Goal: Information Seeking & Learning: Check status

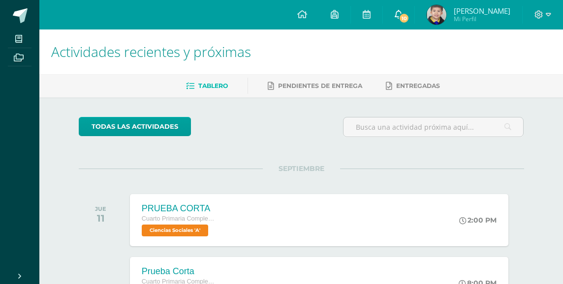
click at [401, 12] on link "10" at bounding box center [398, 15] width 31 height 30
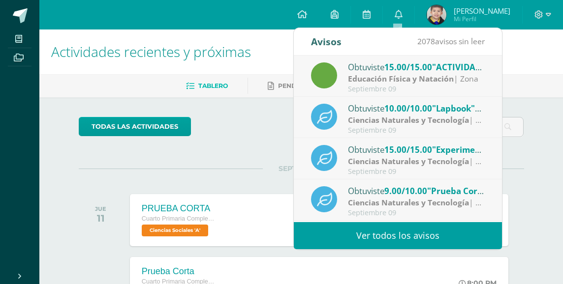
click at [416, 238] on link "Ver todos los avisos" at bounding box center [398, 235] width 208 height 27
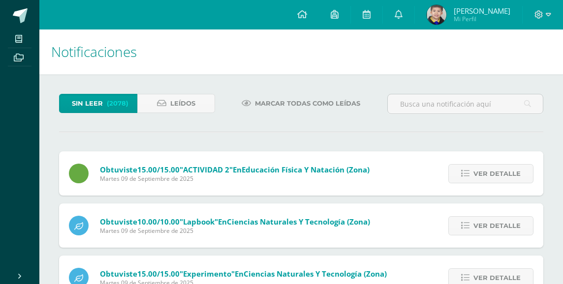
click at [438, 16] on img at bounding box center [436, 15] width 20 height 20
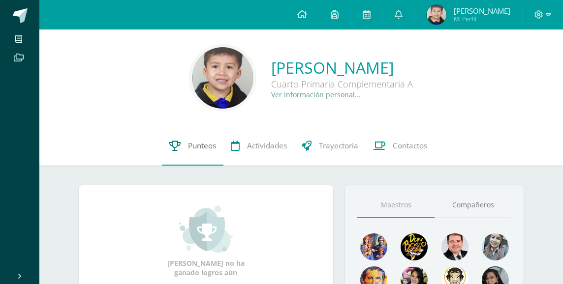
click at [204, 146] on span "Punteos" at bounding box center [202, 146] width 28 height 10
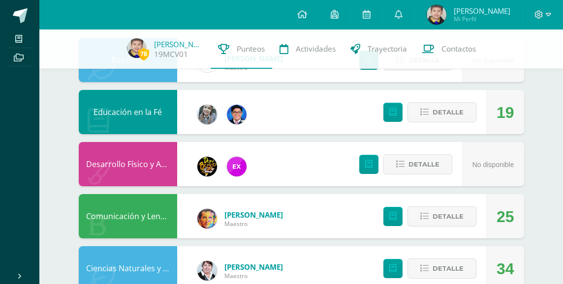
scroll to position [119, 0]
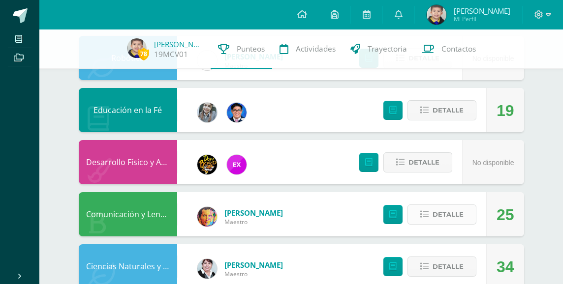
click at [455, 214] on span "Detalle" at bounding box center [447, 215] width 31 height 18
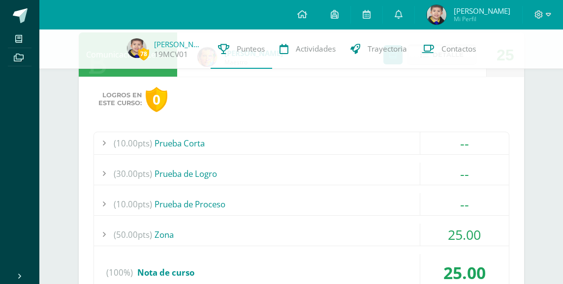
scroll to position [281, 0]
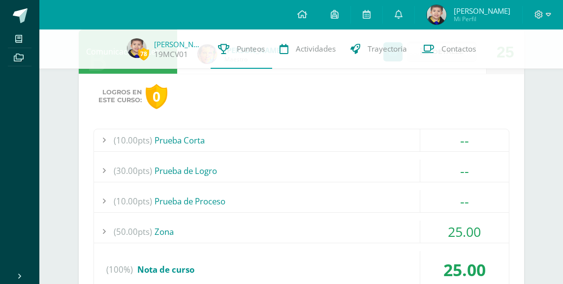
click at [467, 235] on span "25.00" at bounding box center [464, 232] width 33 height 18
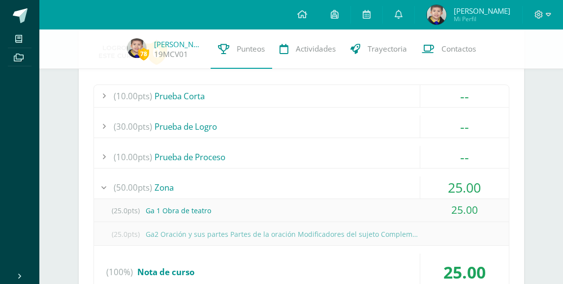
scroll to position [330, 0]
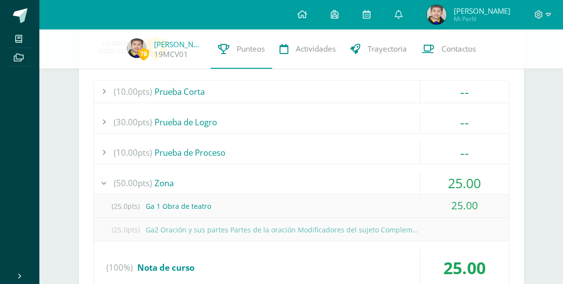
click at [470, 187] on span "25.00" at bounding box center [464, 183] width 33 height 18
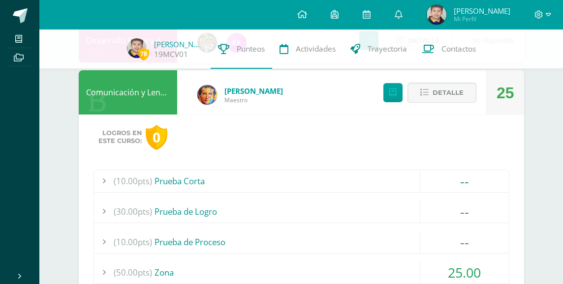
scroll to position [235, 0]
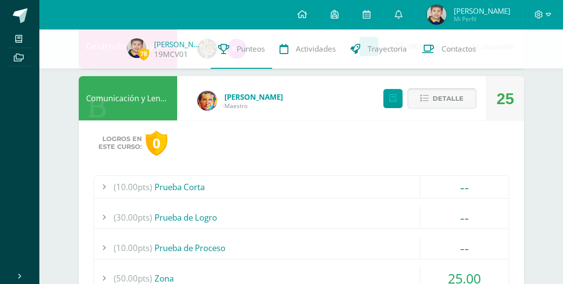
click at [457, 103] on span "Detalle" at bounding box center [447, 99] width 31 height 18
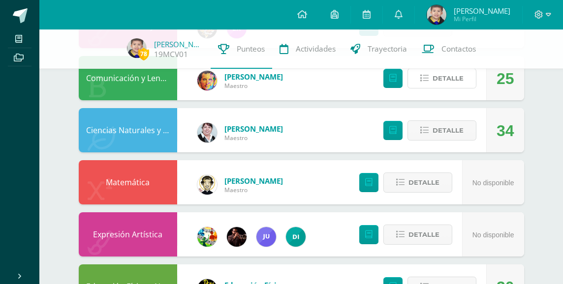
scroll to position [253, 0]
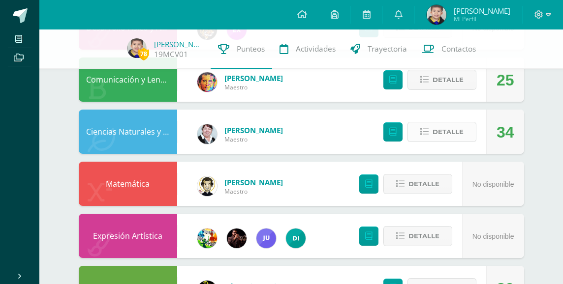
click at [460, 132] on span "Detalle" at bounding box center [447, 132] width 31 height 18
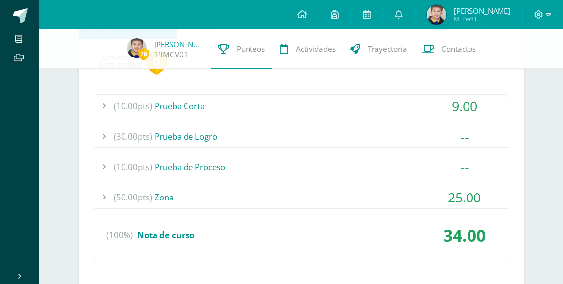
scroll to position [369, 0]
click at [460, 194] on span "25.00" at bounding box center [464, 196] width 33 height 18
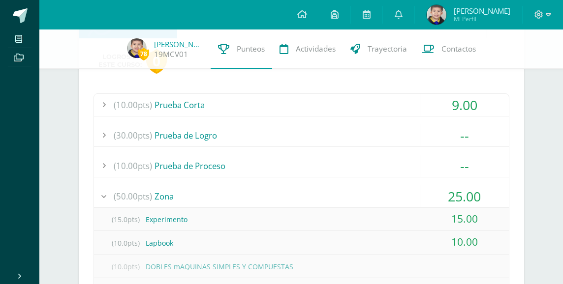
click at [460, 194] on span "25.00" at bounding box center [464, 196] width 33 height 18
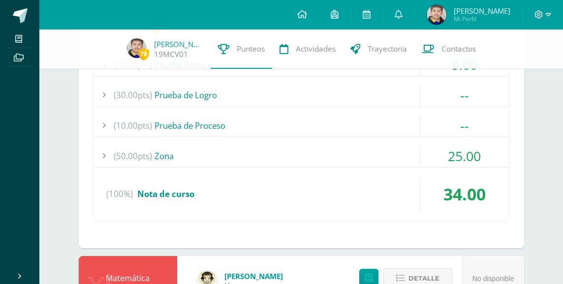
scroll to position [410, 0]
click at [463, 160] on span "25.00" at bounding box center [464, 156] width 33 height 18
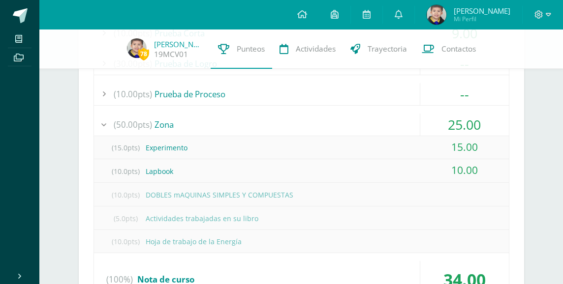
scroll to position [445, 0]
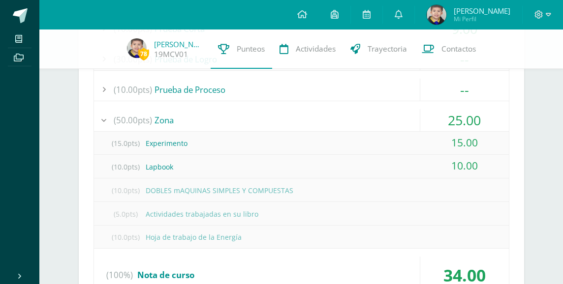
click at [467, 119] on span "25.00" at bounding box center [464, 120] width 33 height 18
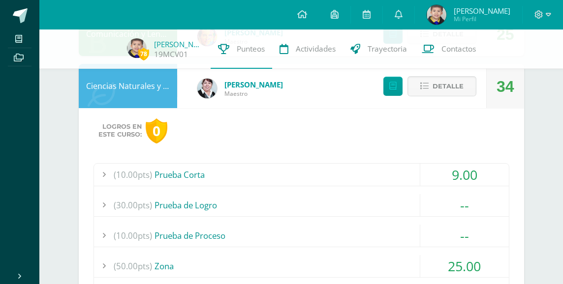
scroll to position [297, 0]
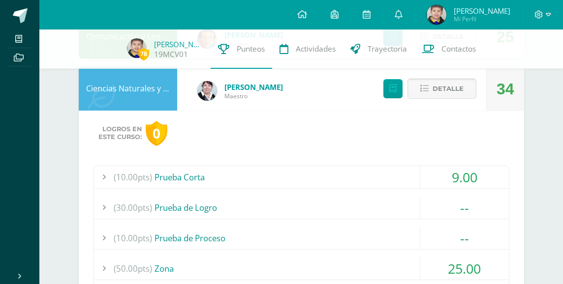
click at [455, 95] on span "Detalle" at bounding box center [447, 89] width 31 height 18
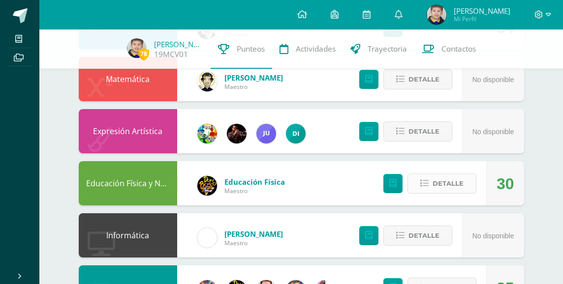
scroll to position [360, 0]
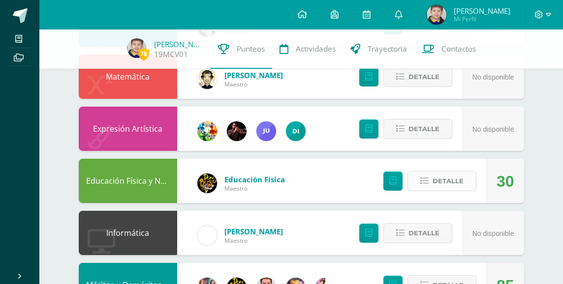
click at [440, 176] on span "Detalle" at bounding box center [447, 181] width 31 height 18
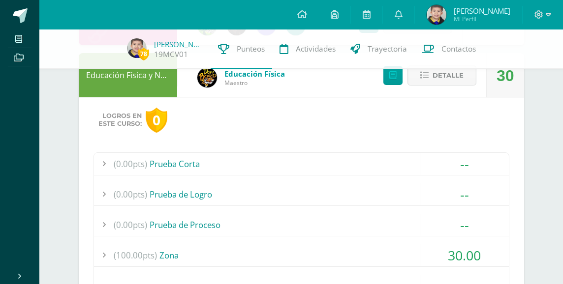
scroll to position [476, 0]
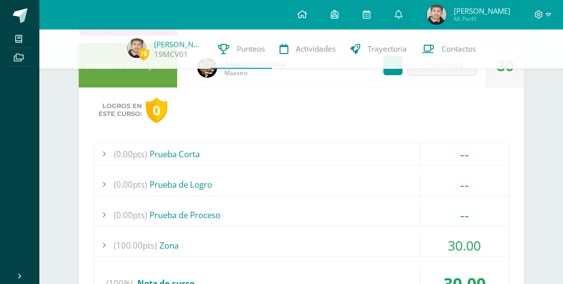
click at [460, 246] on span "30.00" at bounding box center [464, 246] width 33 height 18
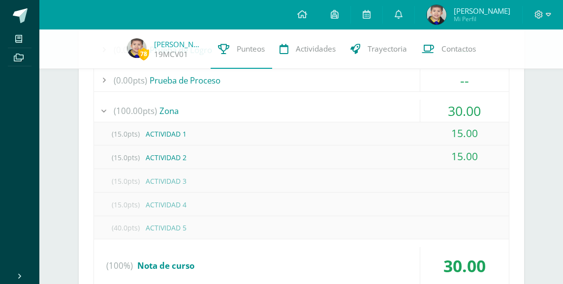
scroll to position [599, 0]
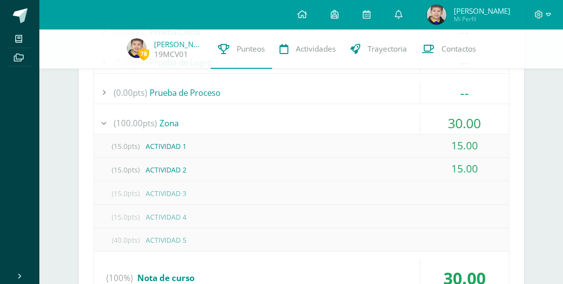
click at [472, 121] on span "30.00" at bounding box center [464, 123] width 33 height 18
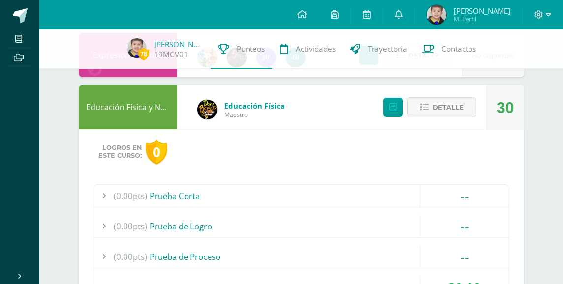
scroll to position [430, 0]
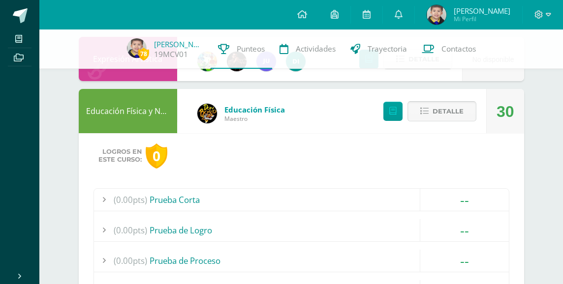
click at [459, 113] on span "Detalle" at bounding box center [447, 111] width 31 height 18
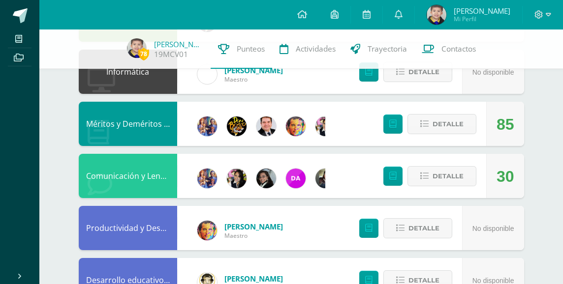
scroll to position [529, 0]
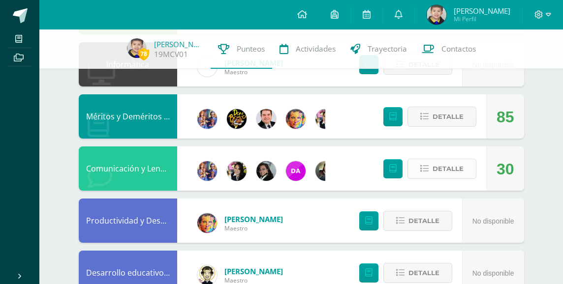
click at [459, 170] on span "Detalle" at bounding box center [447, 169] width 31 height 18
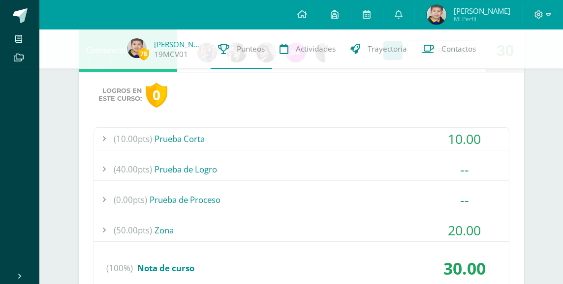
scroll to position [649, 0]
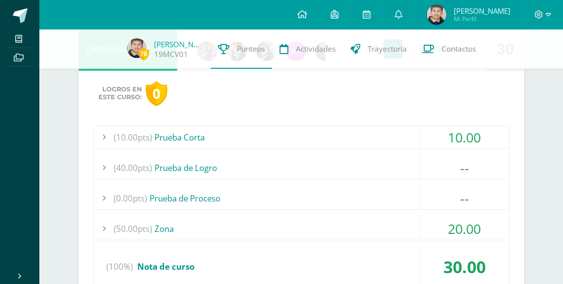
click at [471, 218] on div "20.00" at bounding box center [464, 229] width 89 height 22
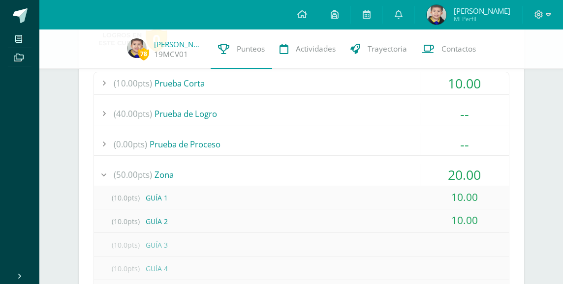
scroll to position [709, 0]
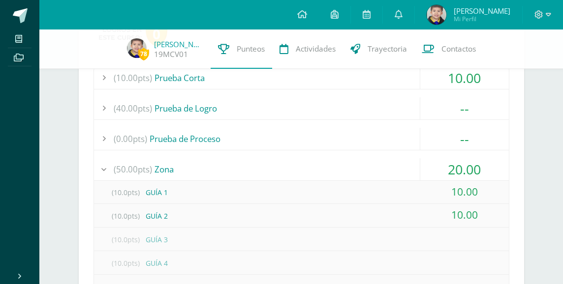
click at [468, 173] on span "20.00" at bounding box center [464, 169] width 33 height 18
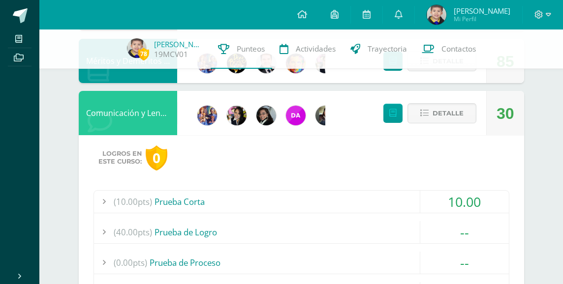
scroll to position [581, 0]
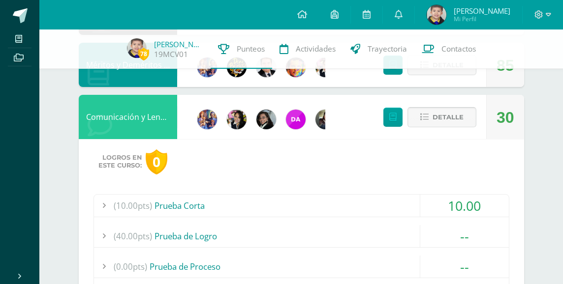
click at [458, 119] on span "Detalle" at bounding box center [447, 117] width 31 height 18
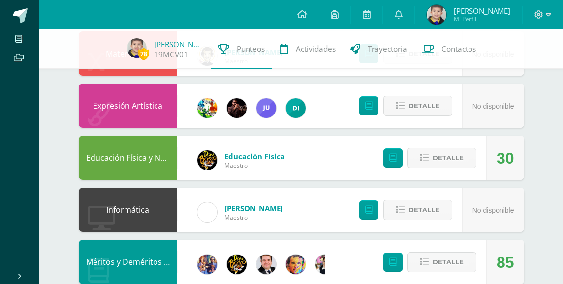
scroll to position [374, 0]
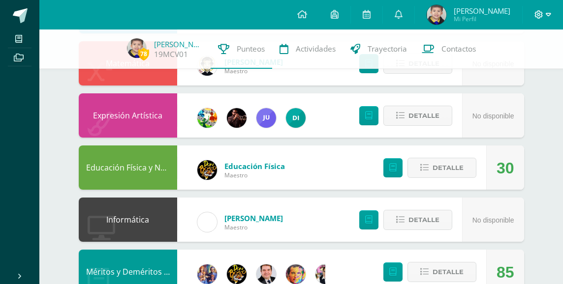
click at [548, 14] on icon at bounding box center [547, 14] width 5 height 9
click at [503, 68] on span "Cerrar sesión" at bounding box center [517, 66] width 44 height 9
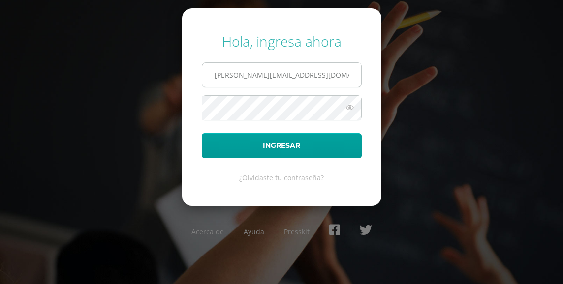
click at [307, 80] on input "m.cristales.1.cdb@gmail.com" at bounding box center [281, 75] width 159 height 24
type input "a.cristales.kbdb@gmail.com"
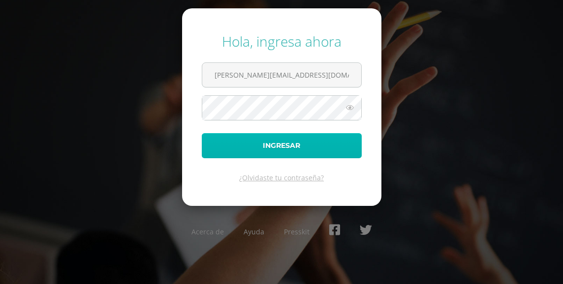
click at [298, 153] on button "Ingresar" at bounding box center [282, 145] width 160 height 25
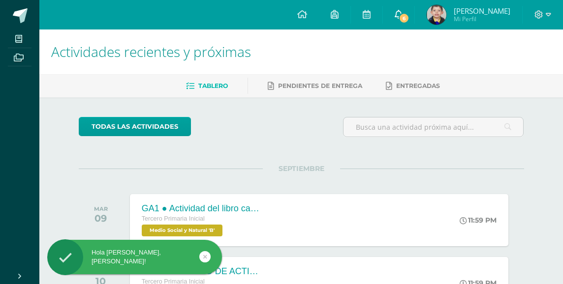
click at [403, 17] on span "6" at bounding box center [403, 18] width 11 height 11
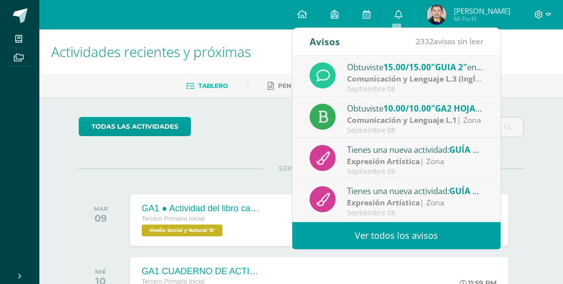
click at [410, 234] on link "Ver todos los avisos" at bounding box center [396, 235] width 208 height 27
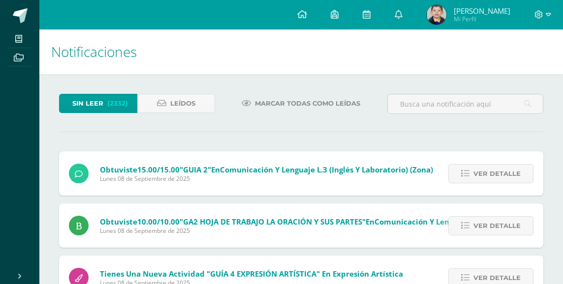
click at [435, 15] on img at bounding box center [436, 15] width 20 height 20
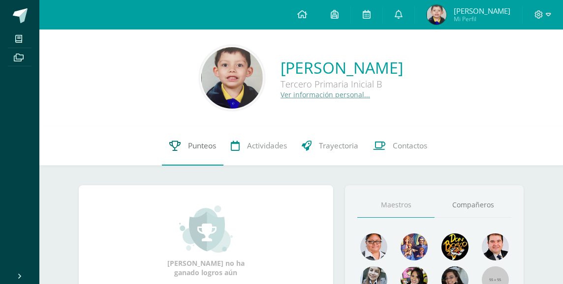
click at [198, 148] on span "Punteos" at bounding box center [202, 146] width 28 height 10
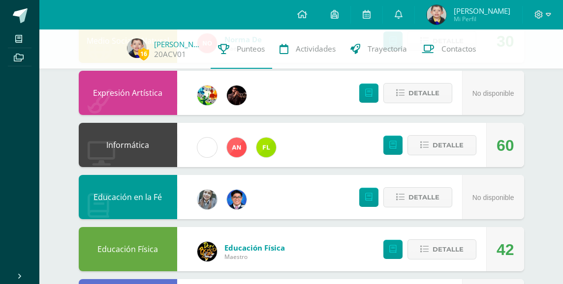
scroll to position [508, 0]
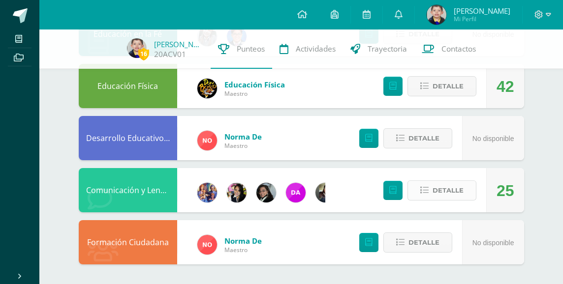
click at [435, 197] on span "Detalle" at bounding box center [447, 190] width 31 height 18
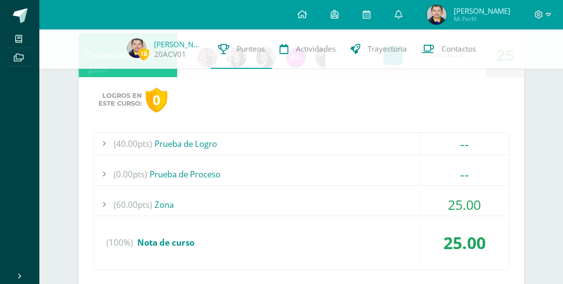
scroll to position [647, 0]
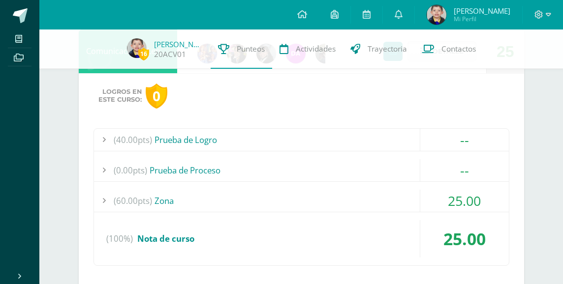
click at [472, 200] on span "25.00" at bounding box center [464, 201] width 33 height 18
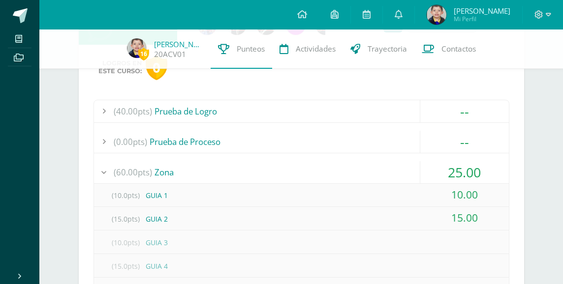
scroll to position [679, 0]
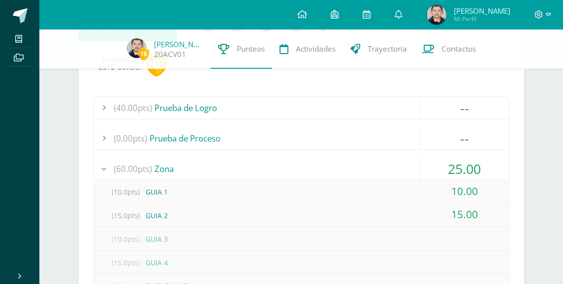
click at [471, 169] on span "25.00" at bounding box center [464, 169] width 33 height 18
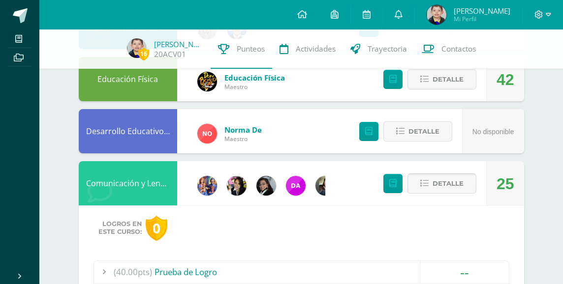
click at [453, 185] on span "Detalle" at bounding box center [447, 184] width 31 height 18
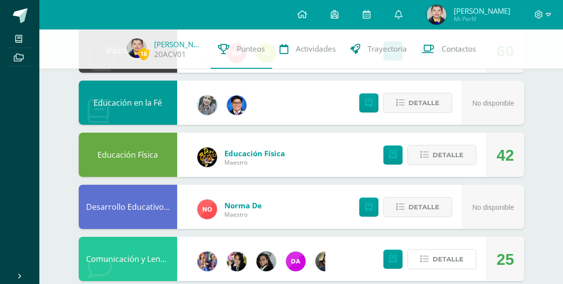
scroll to position [438, 0]
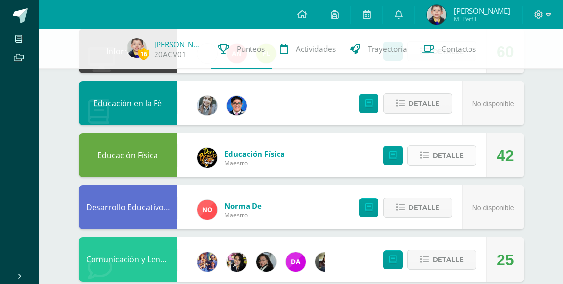
click at [450, 158] on span "Detalle" at bounding box center [447, 156] width 31 height 18
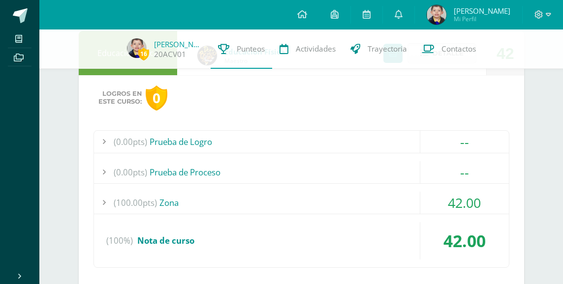
scroll to position [549, 0]
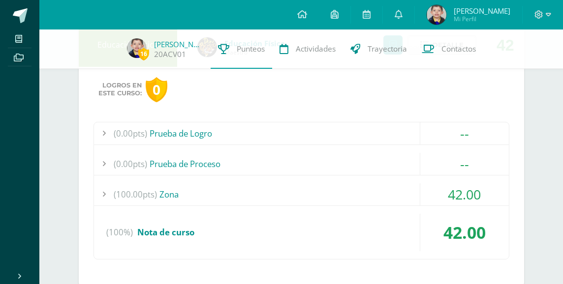
click at [469, 192] on span "42.00" at bounding box center [464, 194] width 33 height 18
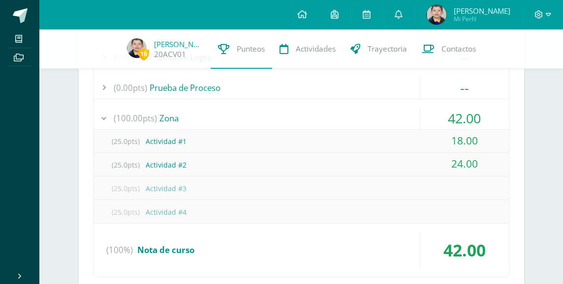
scroll to position [632, 0]
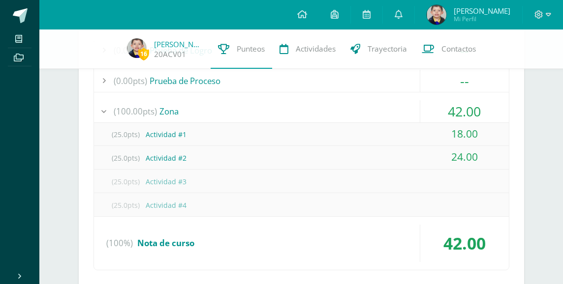
click at [478, 106] on span "42.00" at bounding box center [464, 111] width 33 height 18
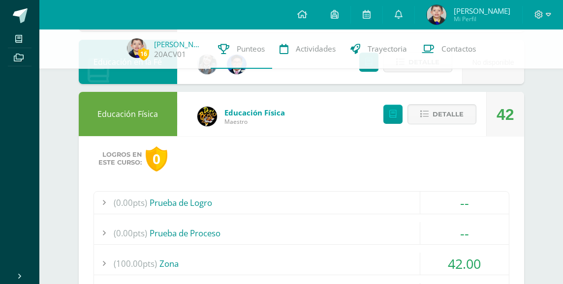
scroll to position [479, 0]
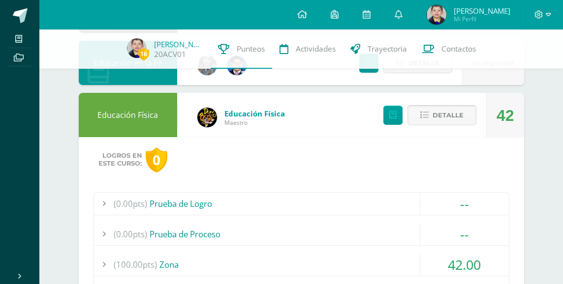
click at [444, 115] on span "Detalle" at bounding box center [447, 115] width 31 height 18
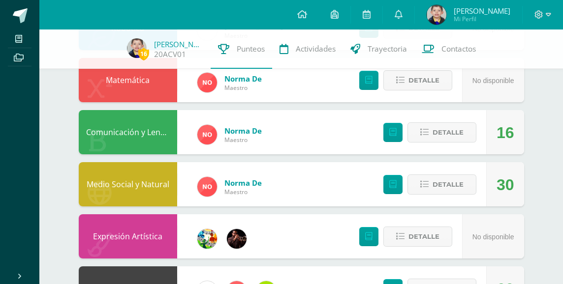
scroll to position [202, 0]
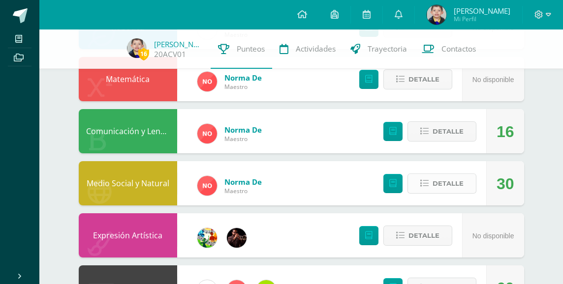
click at [450, 185] on span "Detalle" at bounding box center [447, 184] width 31 height 18
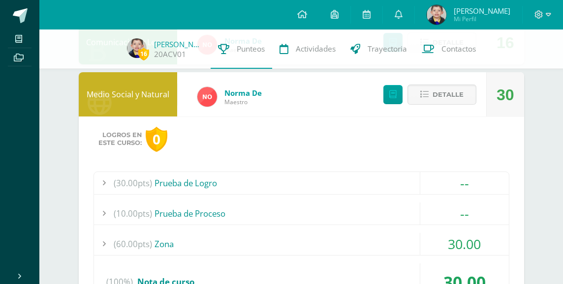
scroll to position [308, 0]
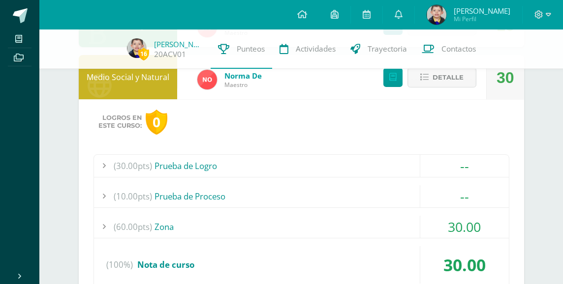
click at [466, 220] on span "30.00" at bounding box center [464, 227] width 33 height 18
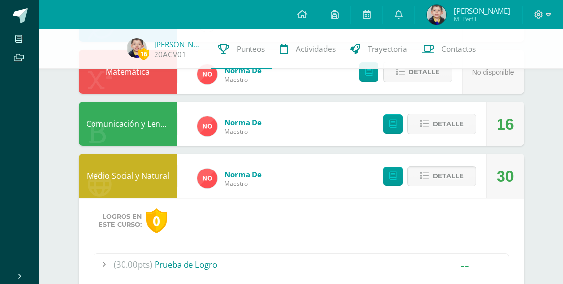
scroll to position [206, 0]
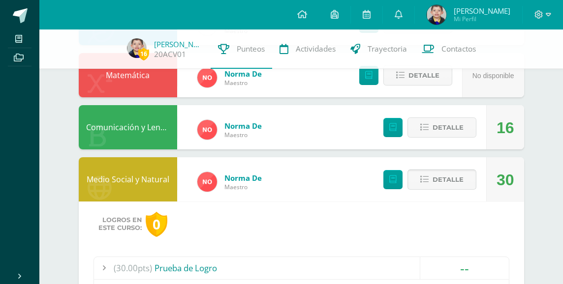
click at [459, 176] on span "Detalle" at bounding box center [447, 180] width 31 height 18
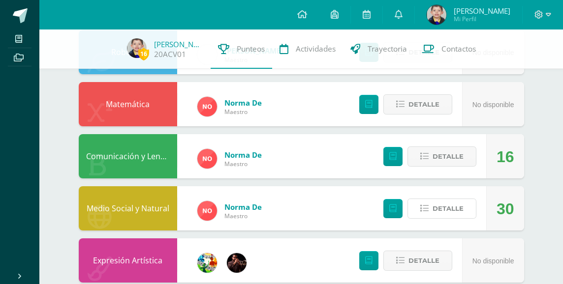
scroll to position [171, 0]
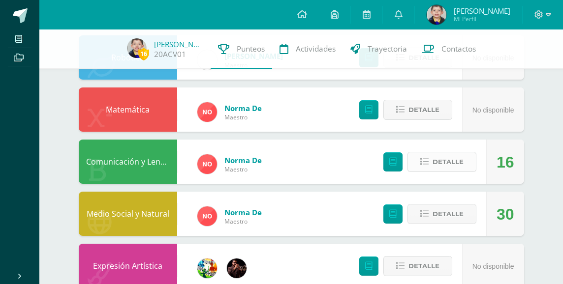
click at [451, 164] on span "Detalle" at bounding box center [447, 162] width 31 height 18
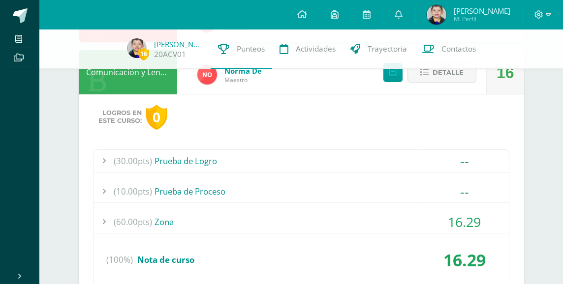
scroll to position [266, 0]
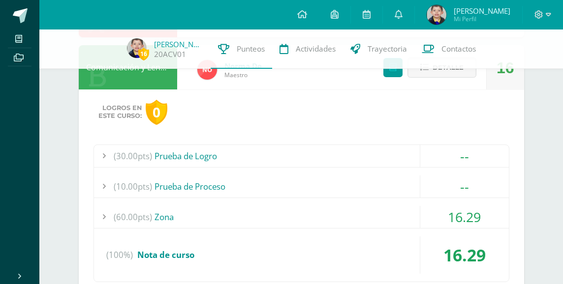
click at [468, 216] on span "16.29" at bounding box center [464, 217] width 33 height 18
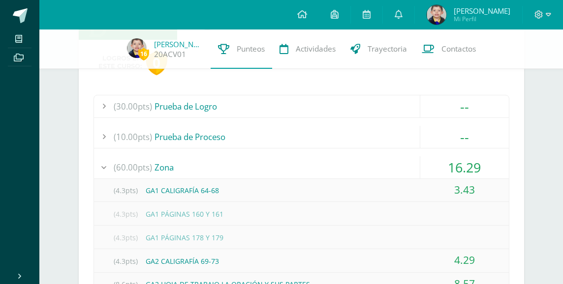
scroll to position [306, 0]
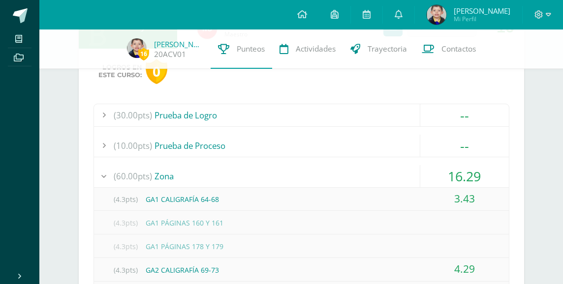
click at [477, 174] on span "16.29" at bounding box center [464, 176] width 33 height 18
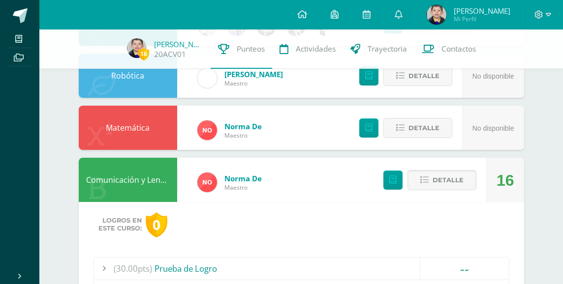
scroll to position [152, 0]
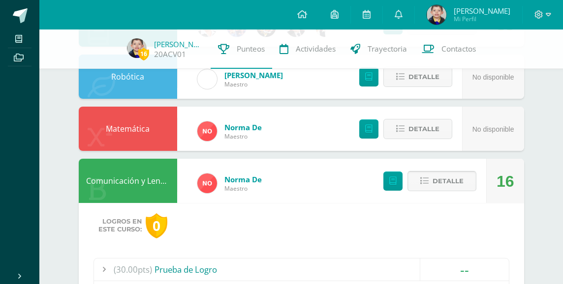
click at [460, 183] on span "Detalle" at bounding box center [447, 181] width 31 height 18
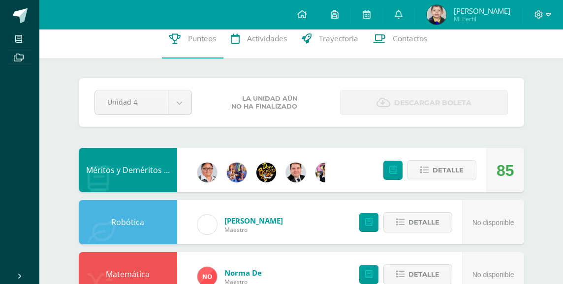
scroll to position [0, 0]
